Goal: Task Accomplishment & Management: Use online tool/utility

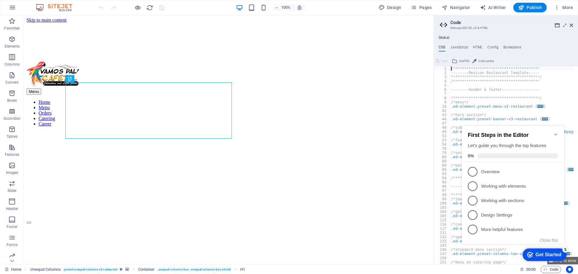
scroll to position [187, 0]
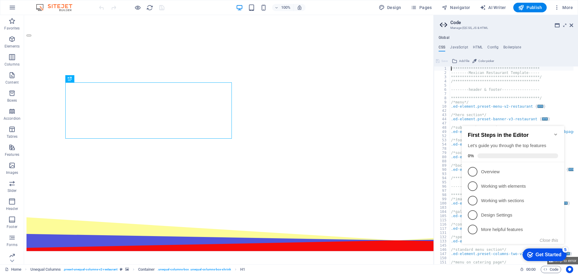
click at [554, 135] on h2 "First Steps in the Editor" at bounding box center [513, 135] width 90 height 6
click at [558, 132] on icon "Minimize checklist" at bounding box center [555, 134] width 5 height 5
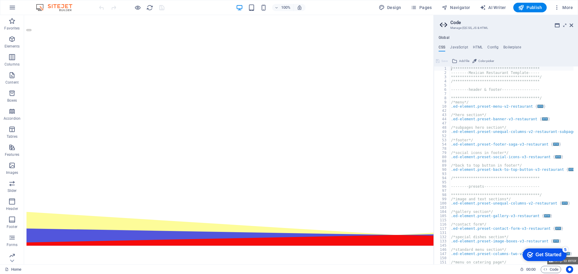
scroll to position [194, 0]
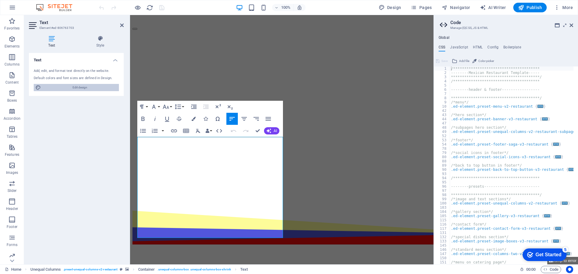
drag, startPoint x: 68, startPoint y: 88, endPoint x: 248, endPoint y: 63, distance: 181.5
click at [68, 88] on span "Edit design" at bounding box center [80, 87] width 74 height 7
select select "rem"
select select "400"
select select "px"
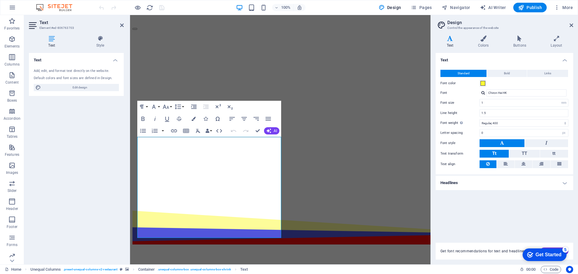
click at [451, 185] on h4 "Headlines" at bounding box center [505, 183] width 138 height 14
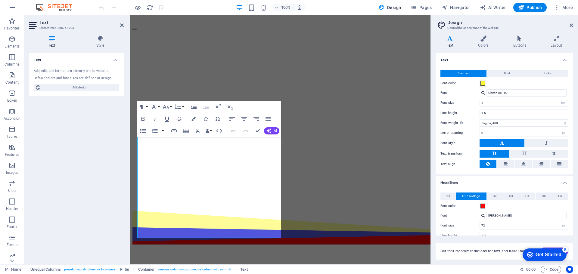
scroll to position [82, 0]
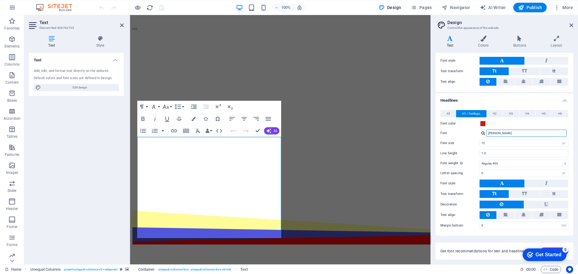
click at [494, 133] on input "[PERSON_NAME]" at bounding box center [527, 133] width 80 height 7
click at [485, 135] on div at bounding box center [483, 133] width 4 height 4
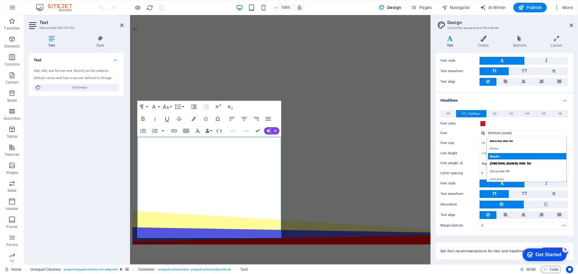
click at [499, 158] on div "Boogaloo" at bounding box center [527, 156] width 79 height 6
type input "Boogaloo"
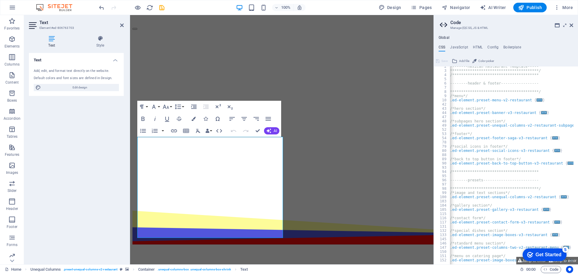
scroll to position [0, 1]
click at [112, 89] on span "Edit design" at bounding box center [80, 87] width 74 height 7
select select "rem"
select select "400"
select select "px"
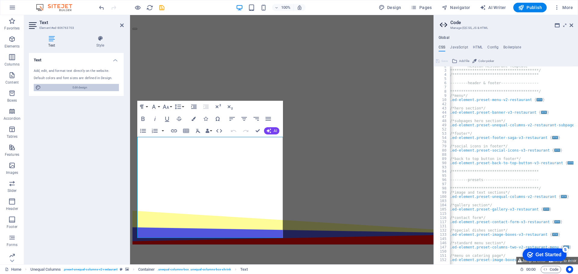
select select "px"
select select "400"
select select "px"
select select "rem"
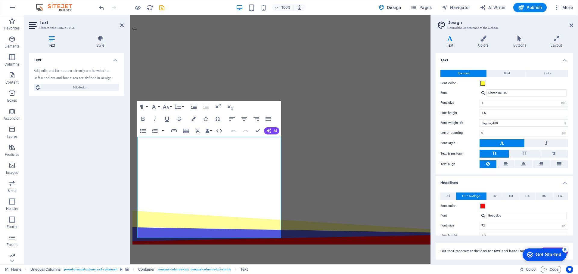
click at [558, 5] on icon "button" at bounding box center [557, 8] width 6 height 6
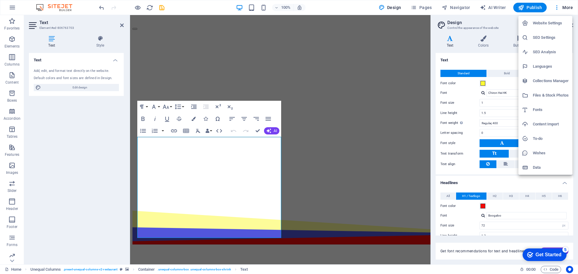
click at [558, 105] on li "Fonts" at bounding box center [545, 110] width 54 height 14
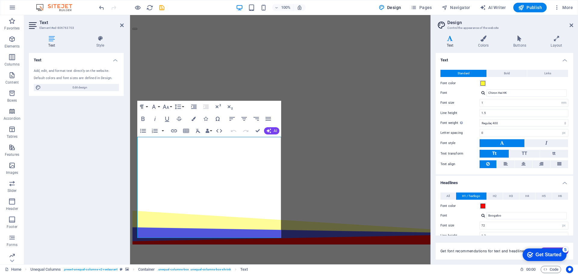
select select "popularity"
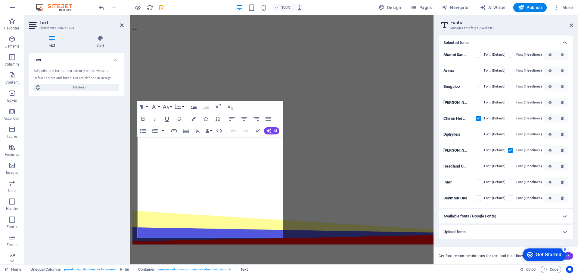
click at [480, 89] on label at bounding box center [478, 86] width 5 height 5
click at [0, 0] on input "checkbox" at bounding box center [0, 0] width 0 height 0
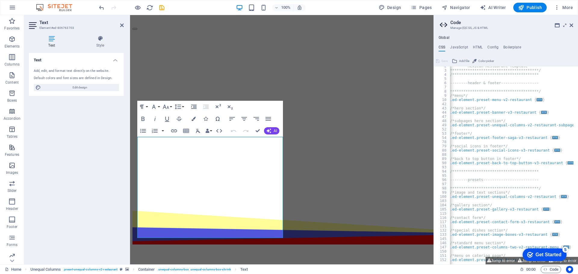
scroll to position [7, 0]
click at [573, 25] on aside "**********" at bounding box center [506, 140] width 145 height 250
click at [571, 25] on icon at bounding box center [572, 25] width 4 height 5
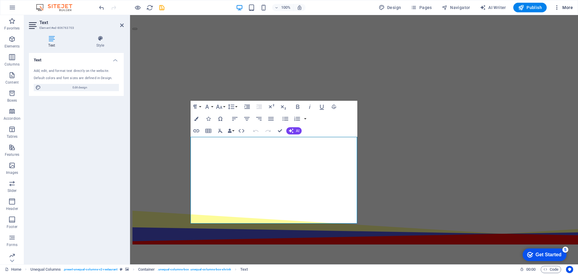
click at [555, 6] on icon "button" at bounding box center [557, 8] width 6 height 6
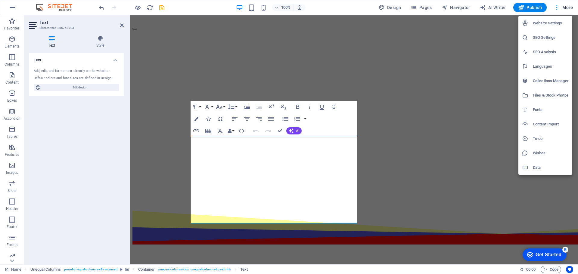
click at [544, 107] on h6 "Fonts" at bounding box center [551, 109] width 36 height 7
select select "popularity"
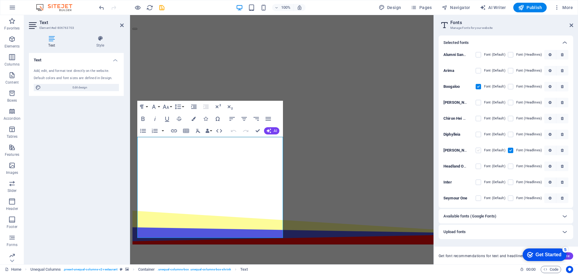
click at [480, 152] on label at bounding box center [478, 150] width 5 height 5
click at [0, 0] on input "checkbox" at bounding box center [0, 0] width 0 height 0
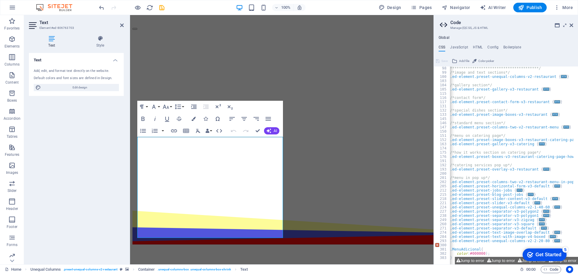
scroll to position [127, 0]
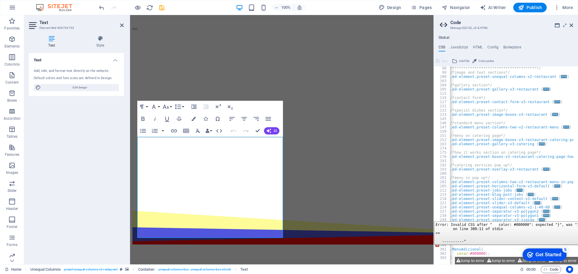
click at [437, 247] on div "300" at bounding box center [442, 245] width 16 height 4
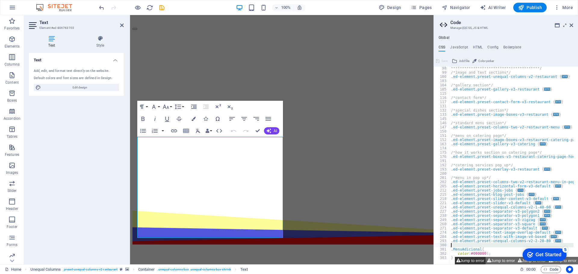
scroll to position [123, 0]
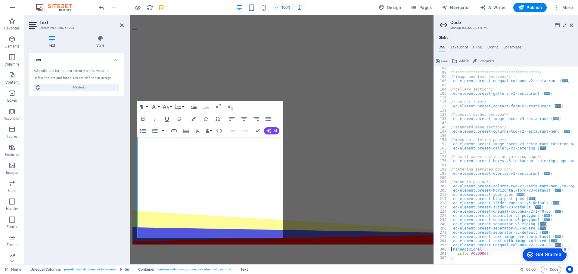
click at [493, 256] on div "**********" at bounding box center [524, 167] width 148 height 202
type textarea "color: #000000);"
click at [572, 25] on icon at bounding box center [572, 25] width 4 height 5
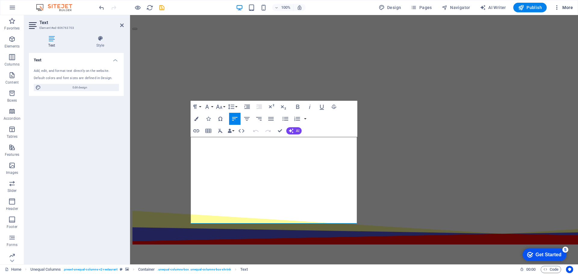
click at [557, 6] on icon "button" at bounding box center [557, 8] width 6 height 6
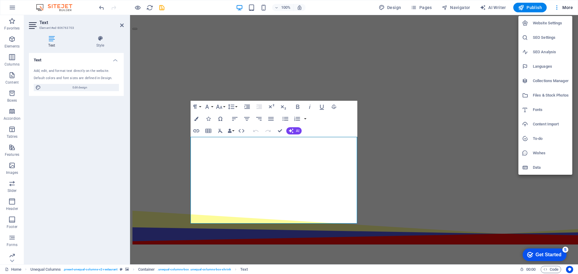
click at [537, 115] on li "Fonts" at bounding box center [545, 110] width 54 height 14
select select "popularity"
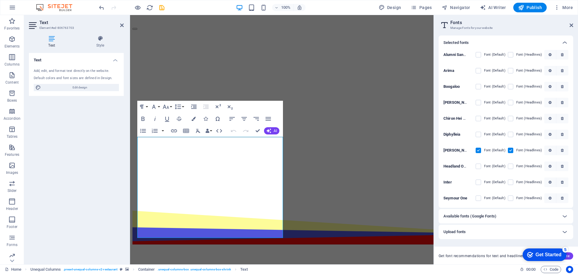
click at [480, 150] on label at bounding box center [478, 150] width 5 height 5
click at [0, 0] on input "checkbox" at bounding box center [0, 0] width 0 height 0
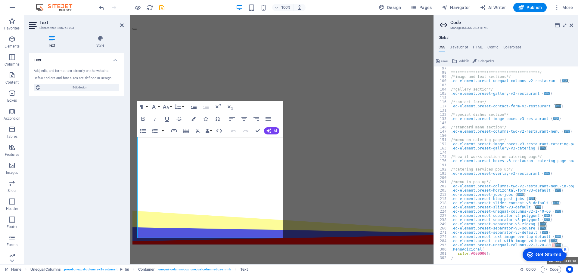
click at [553, 255] on div "Get Started" at bounding box center [549, 254] width 26 height 5
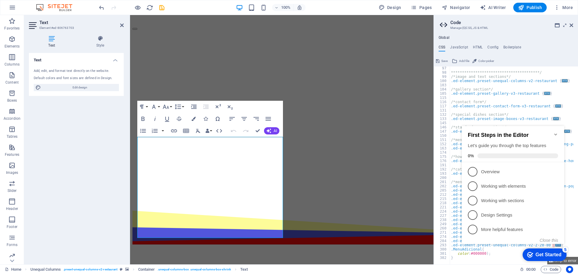
click at [553, 255] on div "Get Started" at bounding box center [549, 254] width 26 height 5
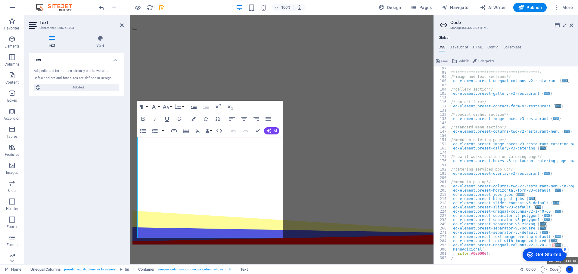
click at [571, 268] on icon "Usercentrics" at bounding box center [570, 270] width 4 height 4
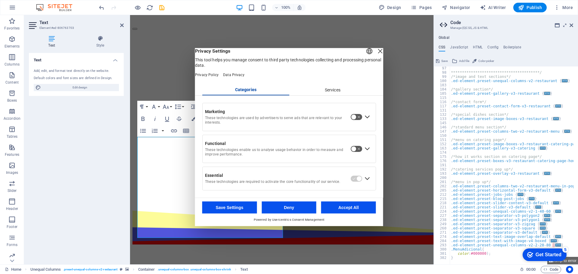
click at [284, 212] on button "Deny" at bounding box center [289, 208] width 55 height 12
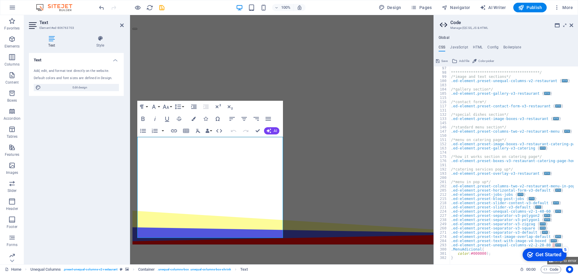
click at [552, 259] on div "checkmark Get Started 5" at bounding box center [545, 255] width 44 height 13
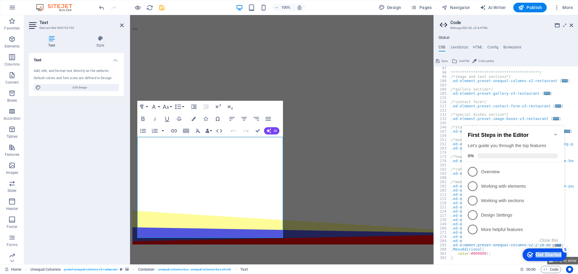
drag, startPoint x: 493, startPoint y: 131, endPoint x: 483, endPoint y: 253, distance: 123.3
click div "checkmark Get Started 5 First Steps in the Editor Let's guide you through the t…"
click at [551, 132] on h2 "First Steps in the Editor" at bounding box center [513, 135] width 90 height 6
click at [571, 260] on button "Jump to error" at bounding box center [562, 261] width 31 height 8
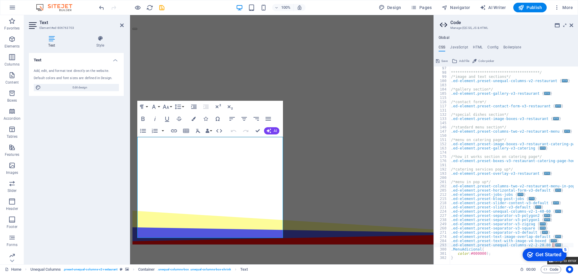
click at [571, 260] on button "Jump to error" at bounding box center [562, 261] width 31 height 8
click at [555, 245] on span "..." at bounding box center [558, 245] width 6 height 3
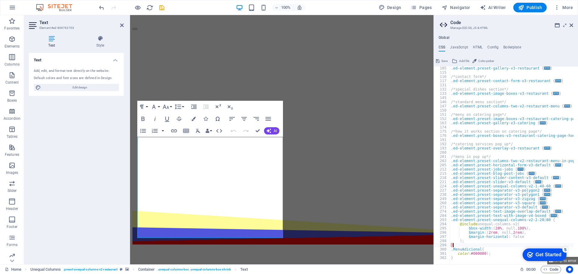
click at [455, 244] on div ".ed-element.preset-gallery-v3-restaurant { ... } /*contact form*/ .ed-element.p…" at bounding box center [524, 167] width 148 height 202
click at [468, 241] on div ".ed-element.preset-gallery-v3-restaurant { ... } /*contact form*/ .ed-element.p…" at bounding box center [524, 167] width 148 height 202
type textarea ");"
click at [88, 87] on span "Edit design" at bounding box center [80, 87] width 74 height 7
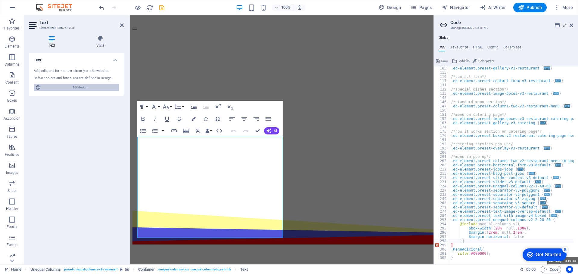
select select "rem"
select select "400"
select select "px"
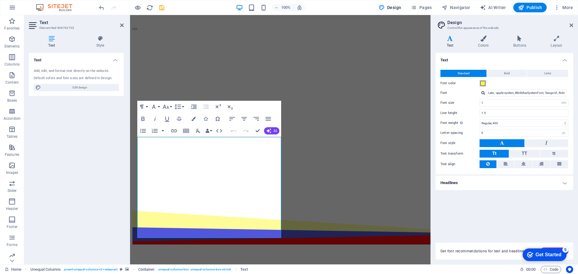
click at [481, 84] on span at bounding box center [483, 83] width 5 height 5
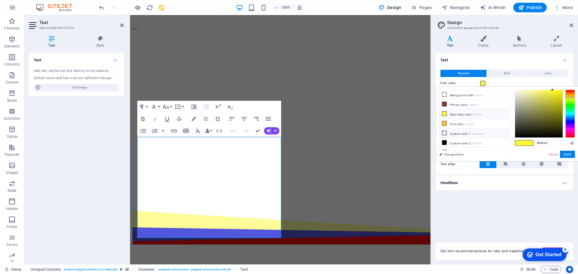
scroll to position [4, 0]
click at [455, 118] on li "Font color #fcbf34" at bounding box center [474, 120] width 69 height 10
type input "#fcbf34"
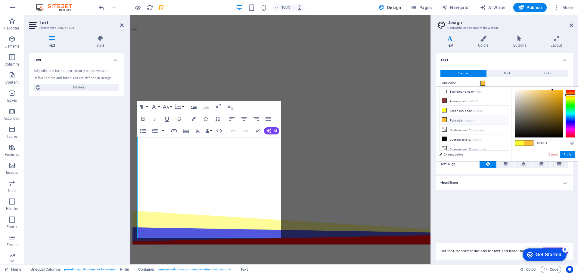
click at [457, 120] on li "Font color #fcbf34" at bounding box center [474, 120] width 69 height 10
click at [448, 120] on li "Font color #fcbf34" at bounding box center [474, 120] width 69 height 10
click at [566, 154] on button "Apply" at bounding box center [567, 154] width 15 height 7
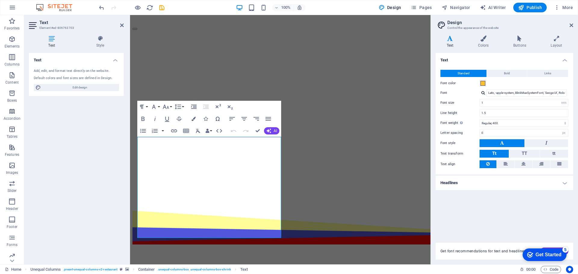
click at [295, 246] on figure at bounding box center [280, 246] width 296 height 0
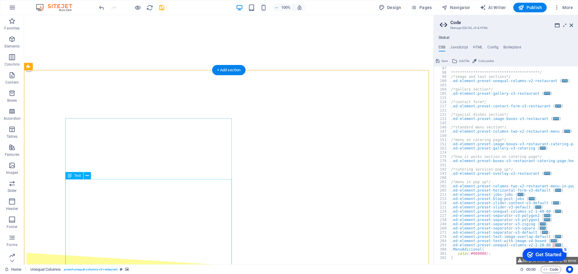
scroll to position [151, 0]
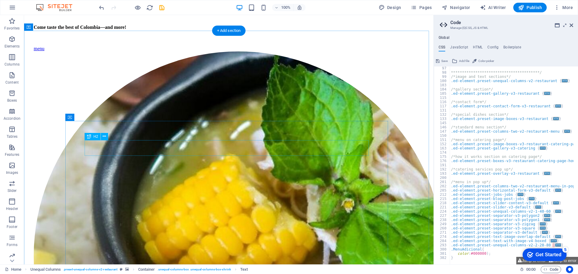
scroll to position [850, 0]
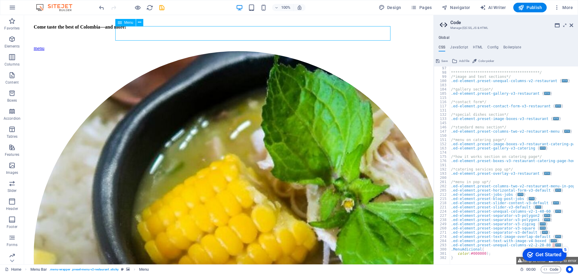
select select
select select "1"
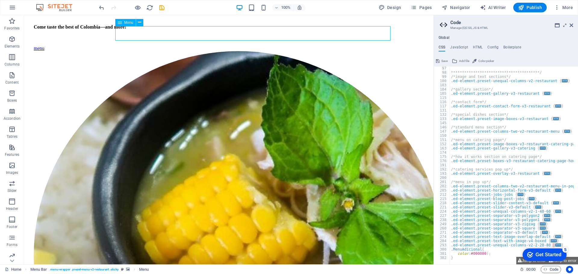
select select
select select "3"
select select
select select "2"
select select
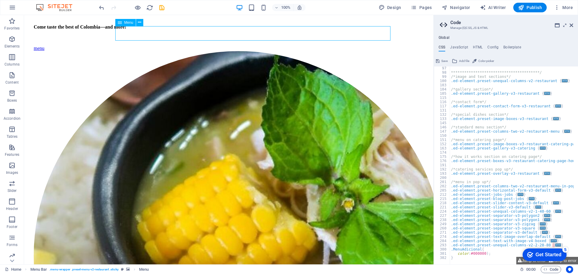
select select "5"
select select
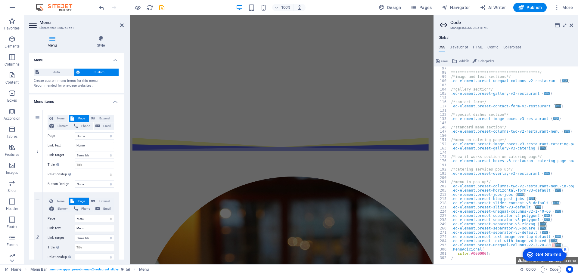
scroll to position [1317, 0]
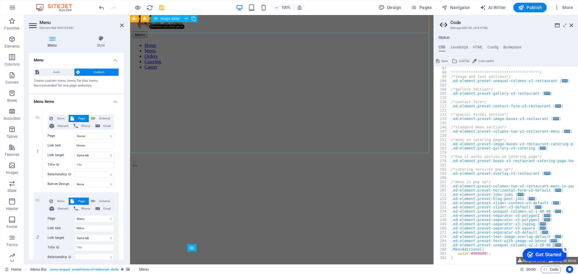
scroll to position [0, 0]
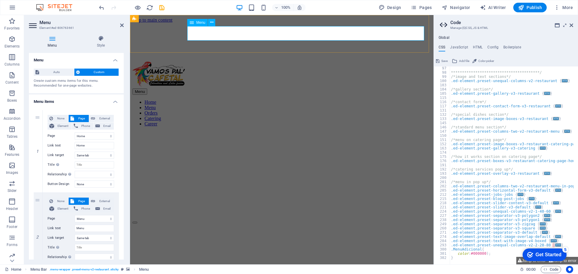
click at [364, 100] on nav "Home Menu Orders Catering Career" at bounding box center [281, 113] width 299 height 27
